Goal: Transaction & Acquisition: Purchase product/service

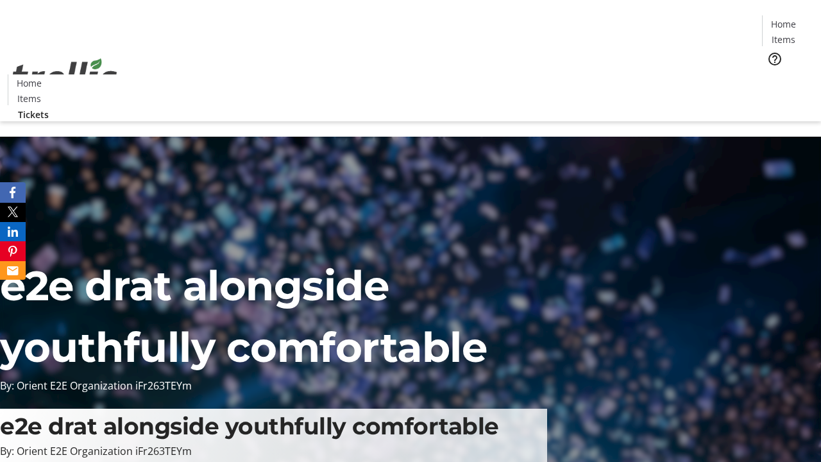
click at [773, 74] on span "Tickets" at bounding box center [788, 80] width 31 height 13
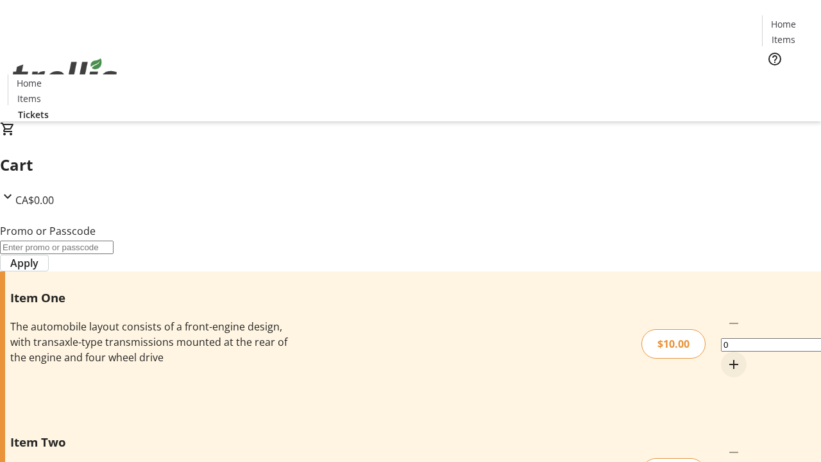
click at [726, 357] on mat-icon "Increment by one" at bounding box center [733, 364] width 15 height 15
type input "1"
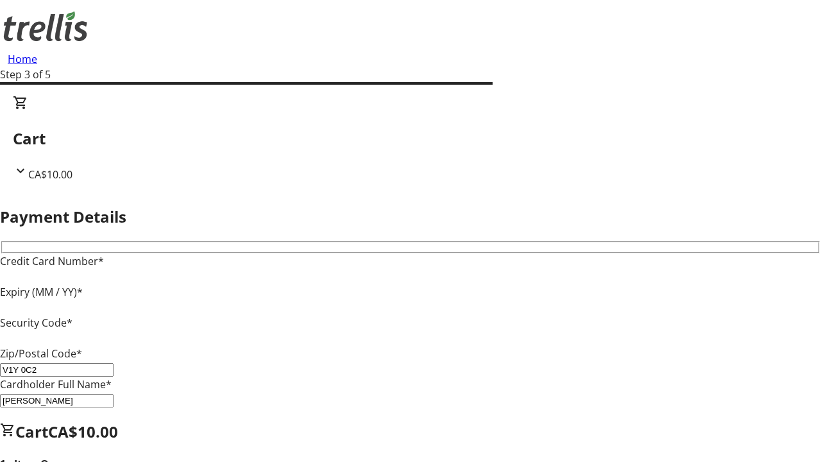
type input "V1Y 0C2"
